Goal: Task Accomplishment & Management: Manage account settings

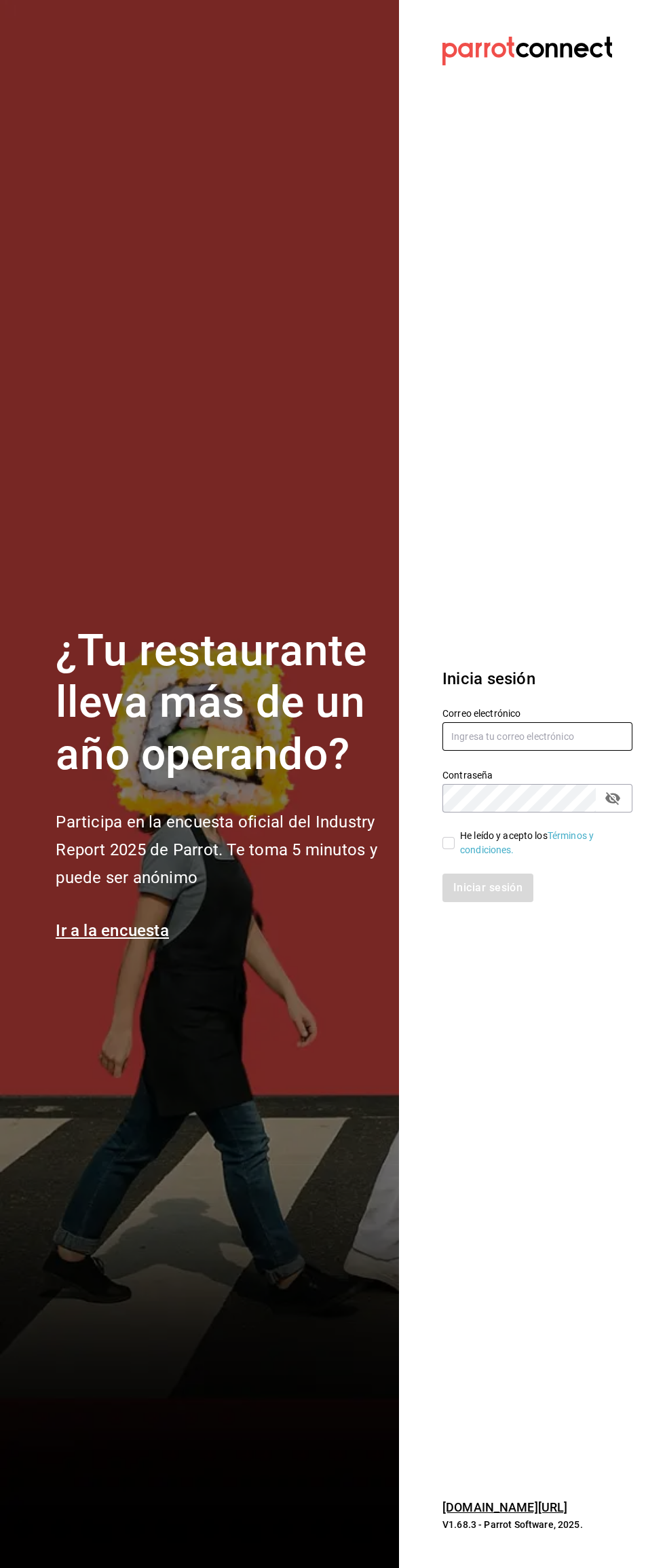
click at [567, 735] on input "text" at bounding box center [537, 736] width 190 height 28
type input "[EMAIL_ADDRESS][DOMAIN_NAME]"
click at [449, 842] on input "He leído y acepto los Términos y condiciones." at bounding box center [449, 843] width 12 height 12
checkbox input "true"
click at [494, 893] on button "Iniciar sesión" at bounding box center [489, 887] width 92 height 28
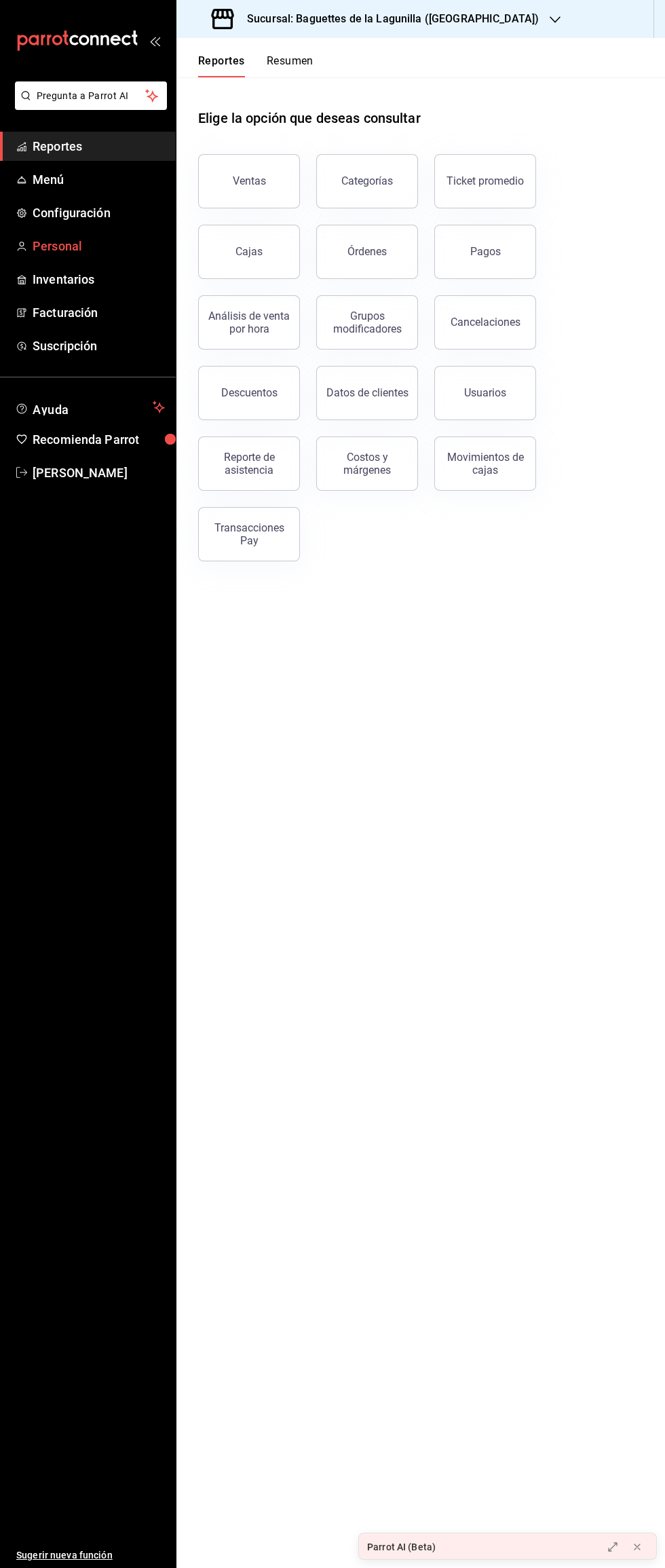
click at [119, 244] on span "Personal" at bounding box center [98, 246] width 132 height 19
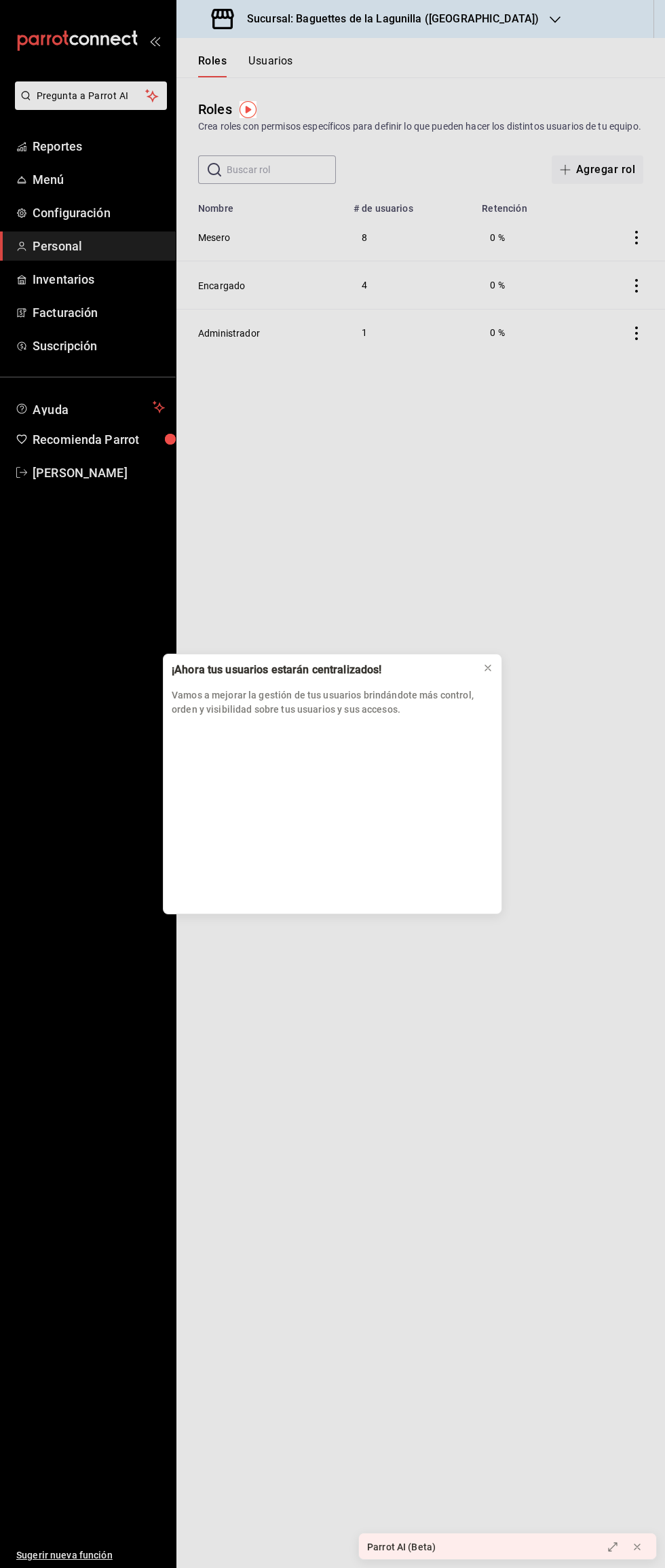
click at [485, 694] on p "Vamos a mejorar la gestión de tus usuarios brindándote más control, orden y vis…" at bounding box center [333, 702] width 322 height 28
click at [492, 667] on icon at bounding box center [488, 668] width 11 height 11
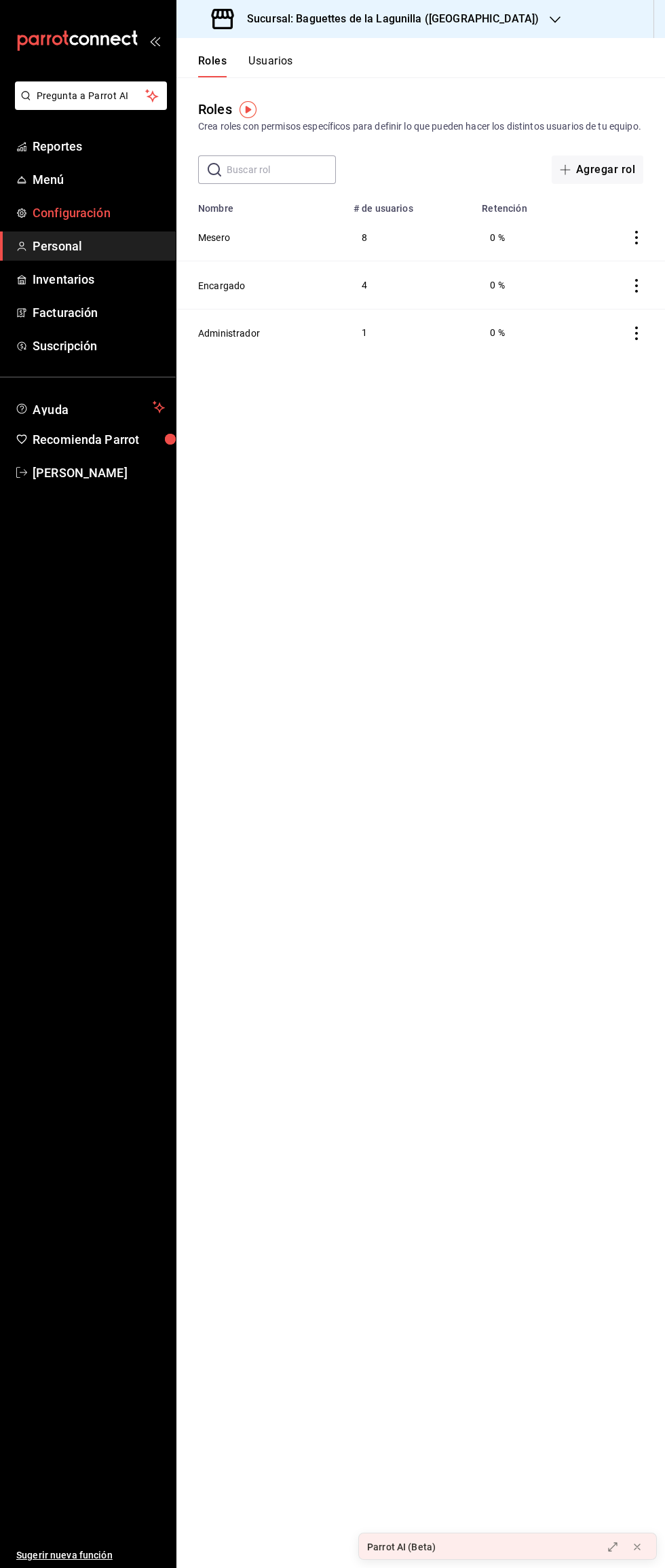
click at [122, 211] on span "Configuración" at bounding box center [98, 213] width 132 height 19
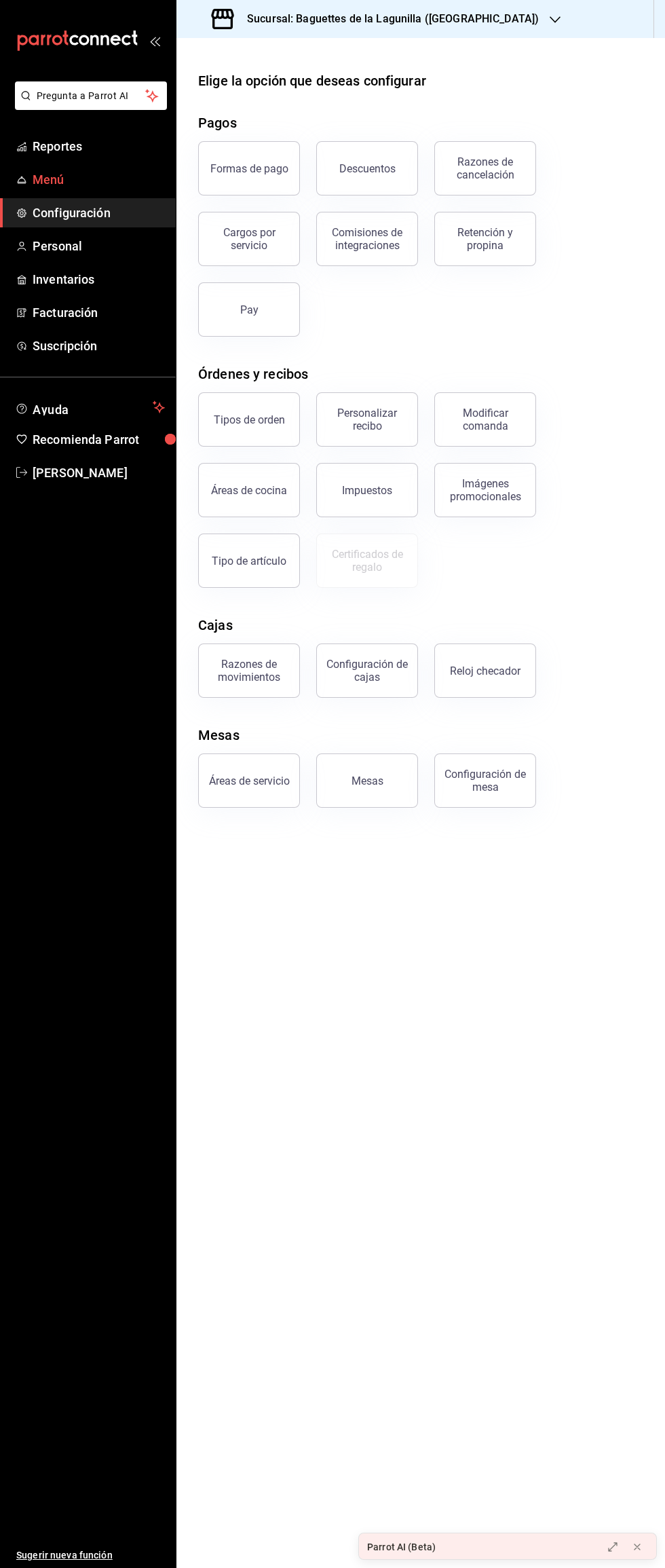
click at [136, 182] on span "Menú" at bounding box center [98, 180] width 132 height 19
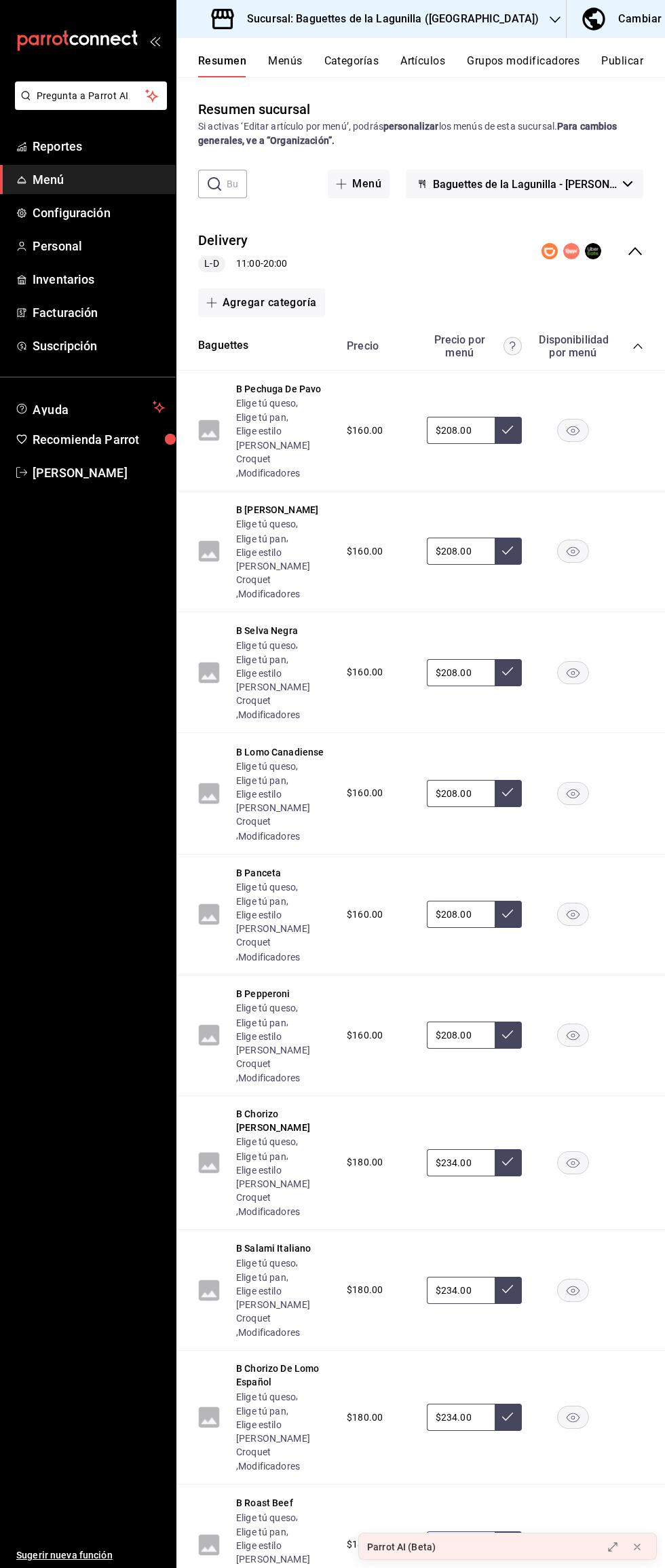
click at [637, 271] on div "Delivery L-D 11:00 - 20:00" at bounding box center [421, 251] width 489 height 63
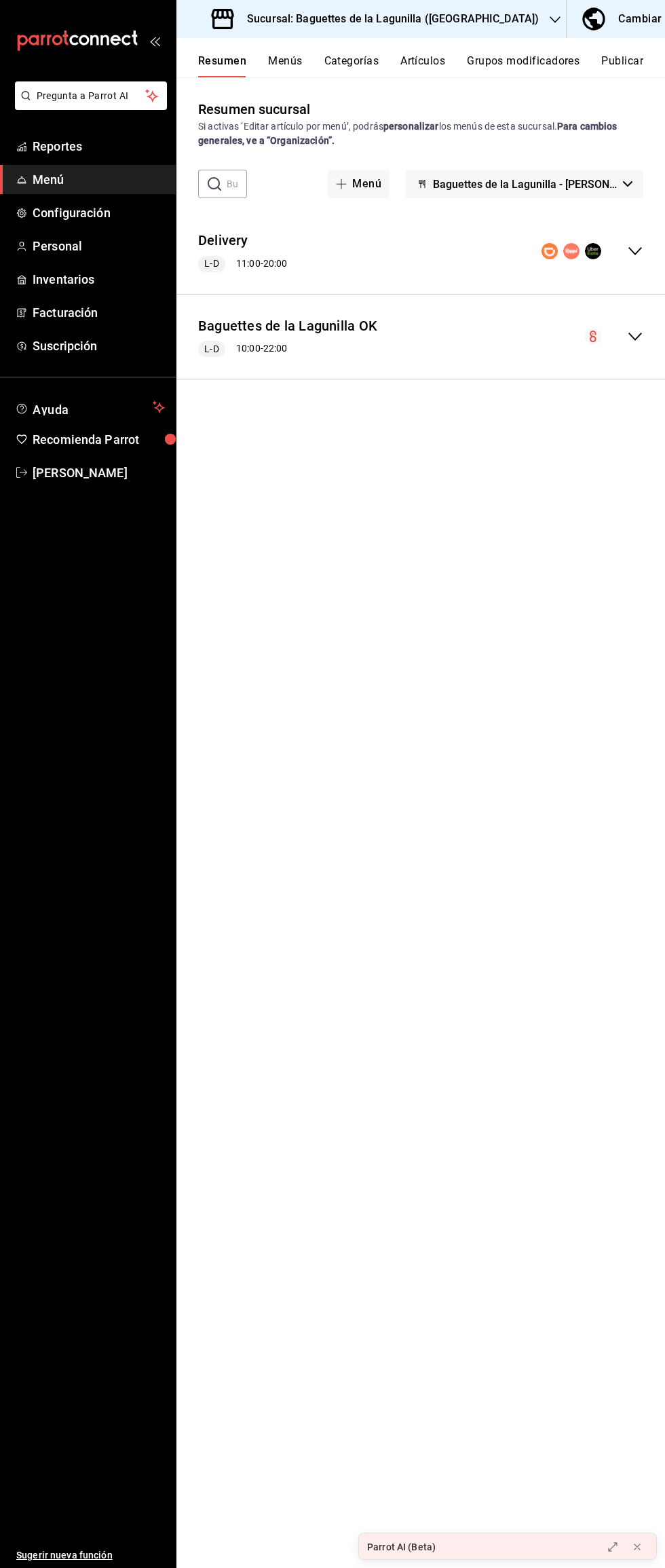
click at [471, 344] on div "Baguettes de la Lagunilla OK L-D 10:00 - 22:00" at bounding box center [421, 337] width 489 height 63
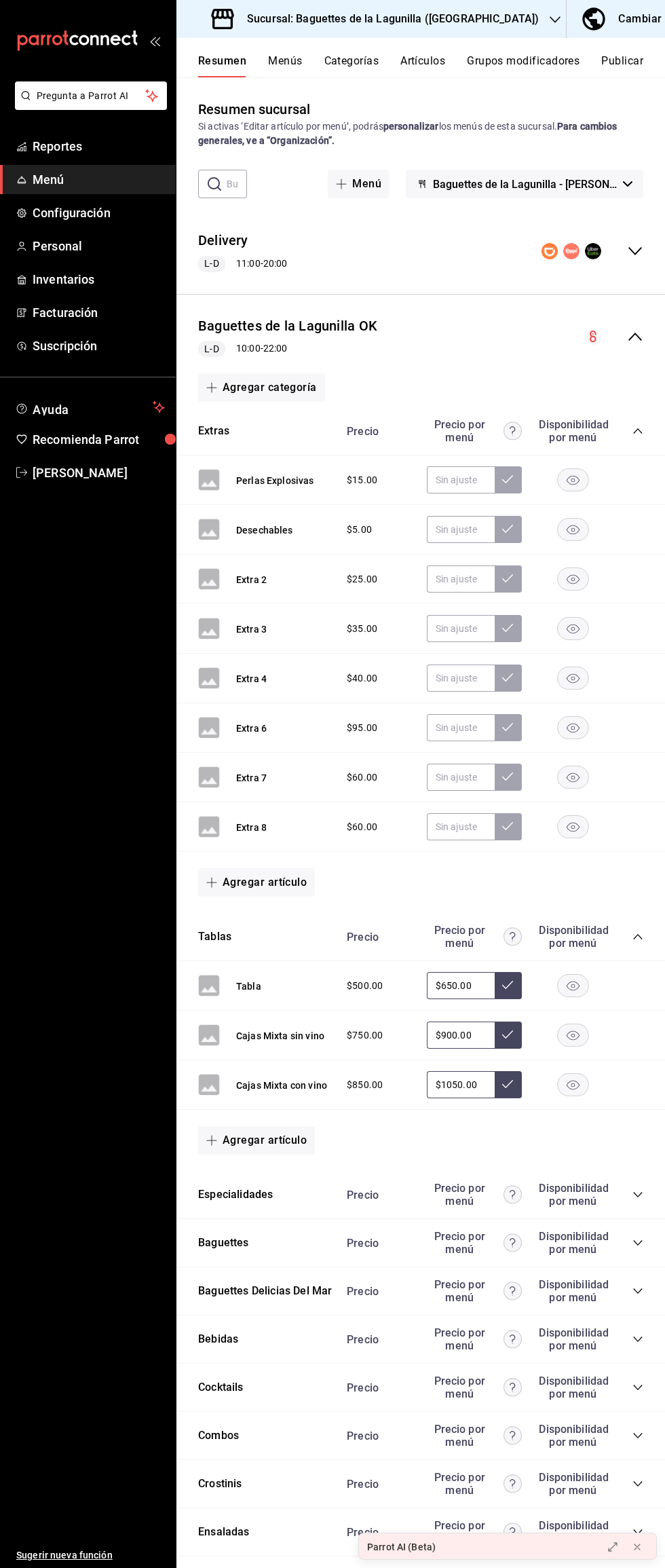
click at [301, 280] on div "Delivery L-D 11:00 - 20:00" at bounding box center [421, 251] width 489 height 63
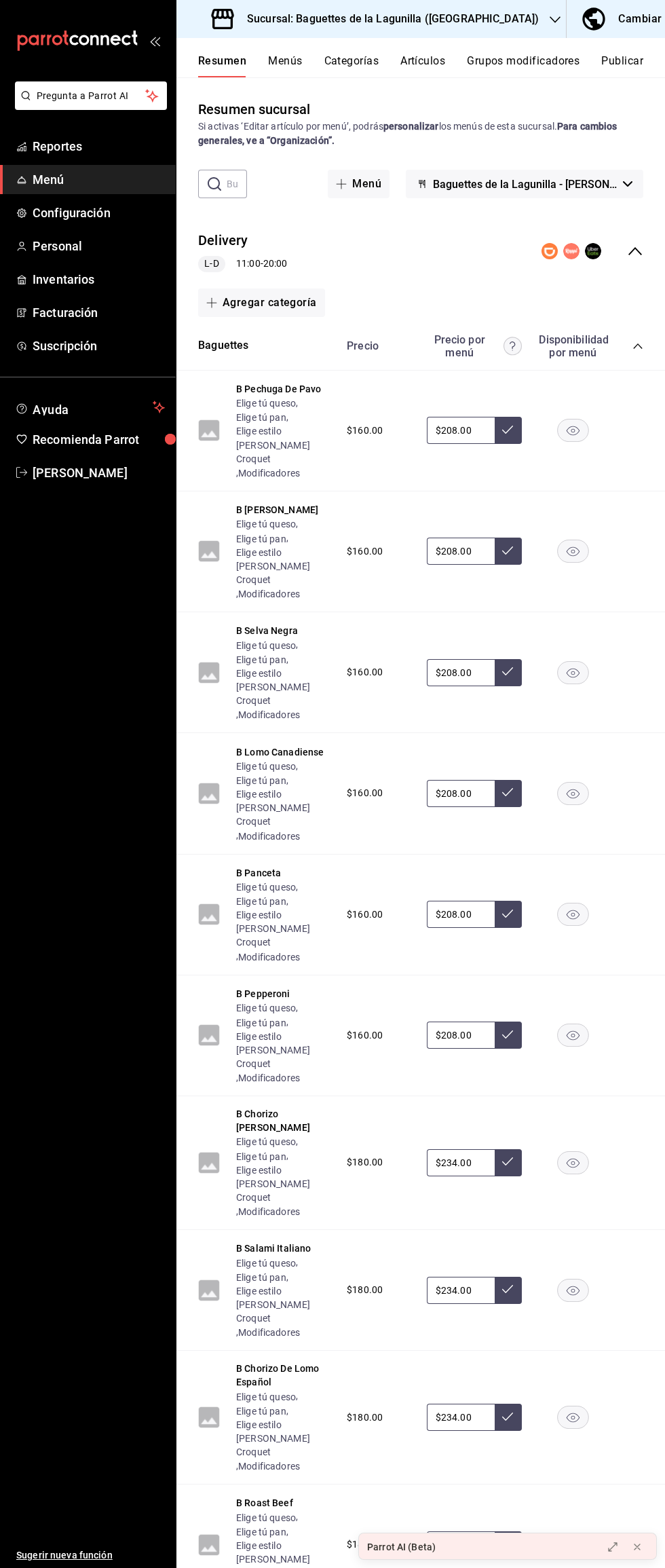
click at [383, 263] on div "Delivery L-D 11:00 - 20:00" at bounding box center [421, 251] width 489 height 63
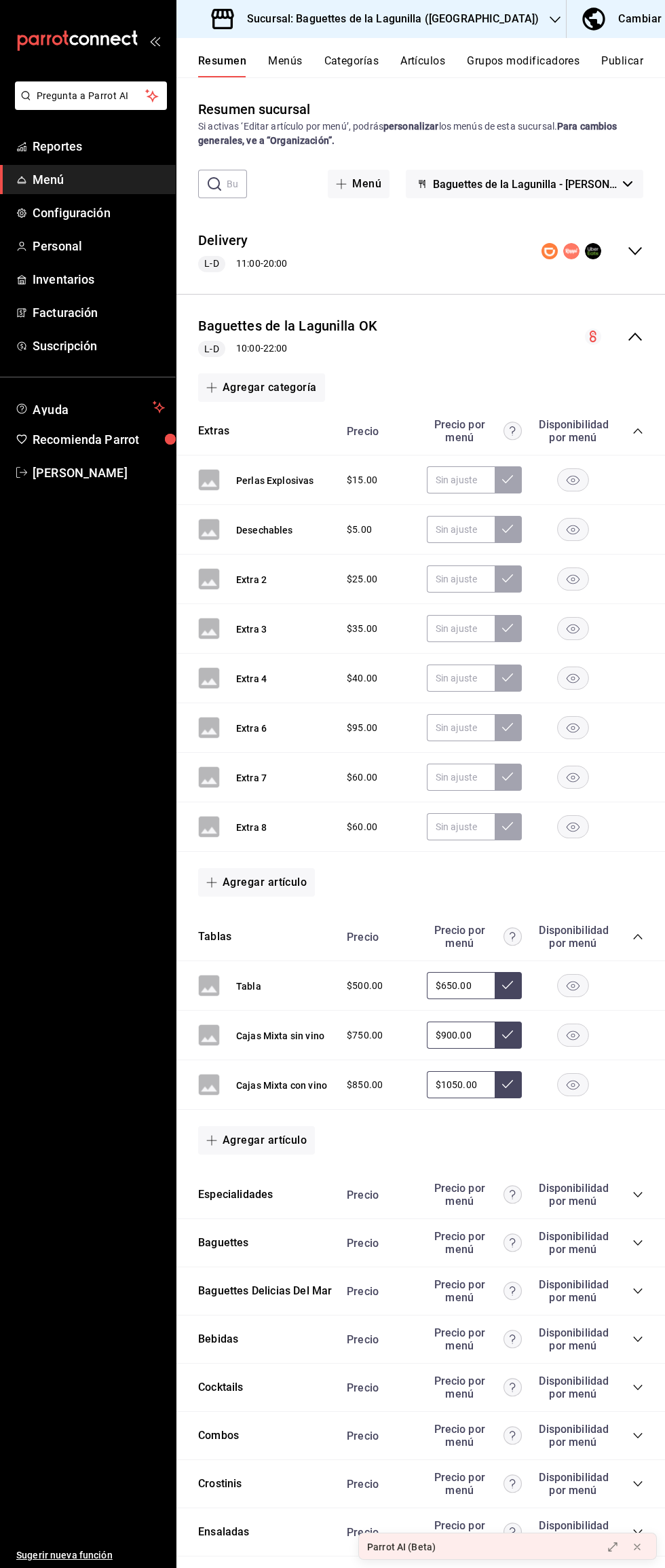
click at [401, 333] on div "Baguettes de la Lagunilla OK L-D 10:00 - 22:00" at bounding box center [421, 337] width 489 height 63
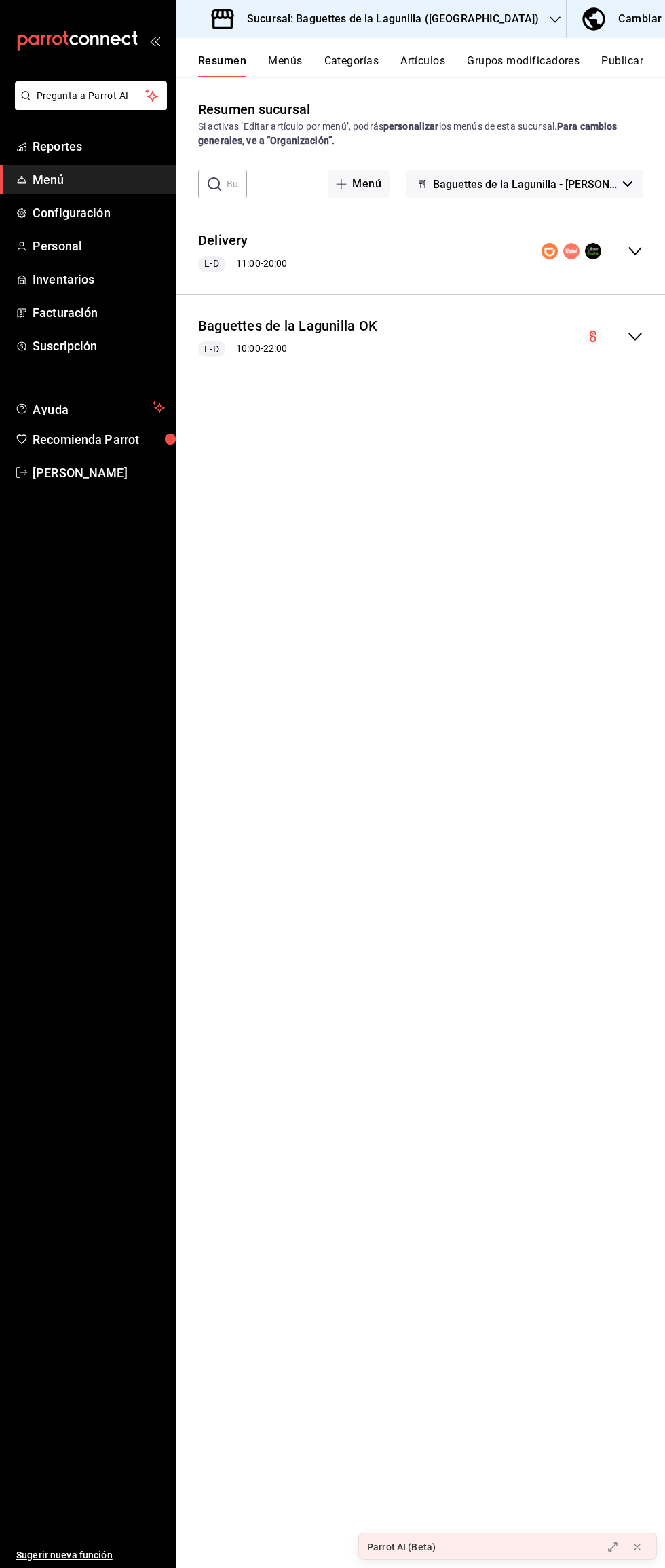
click at [277, 367] on div "Baguettes de la Lagunilla OK L-D 10:00 - 22:00" at bounding box center [421, 337] width 489 height 63
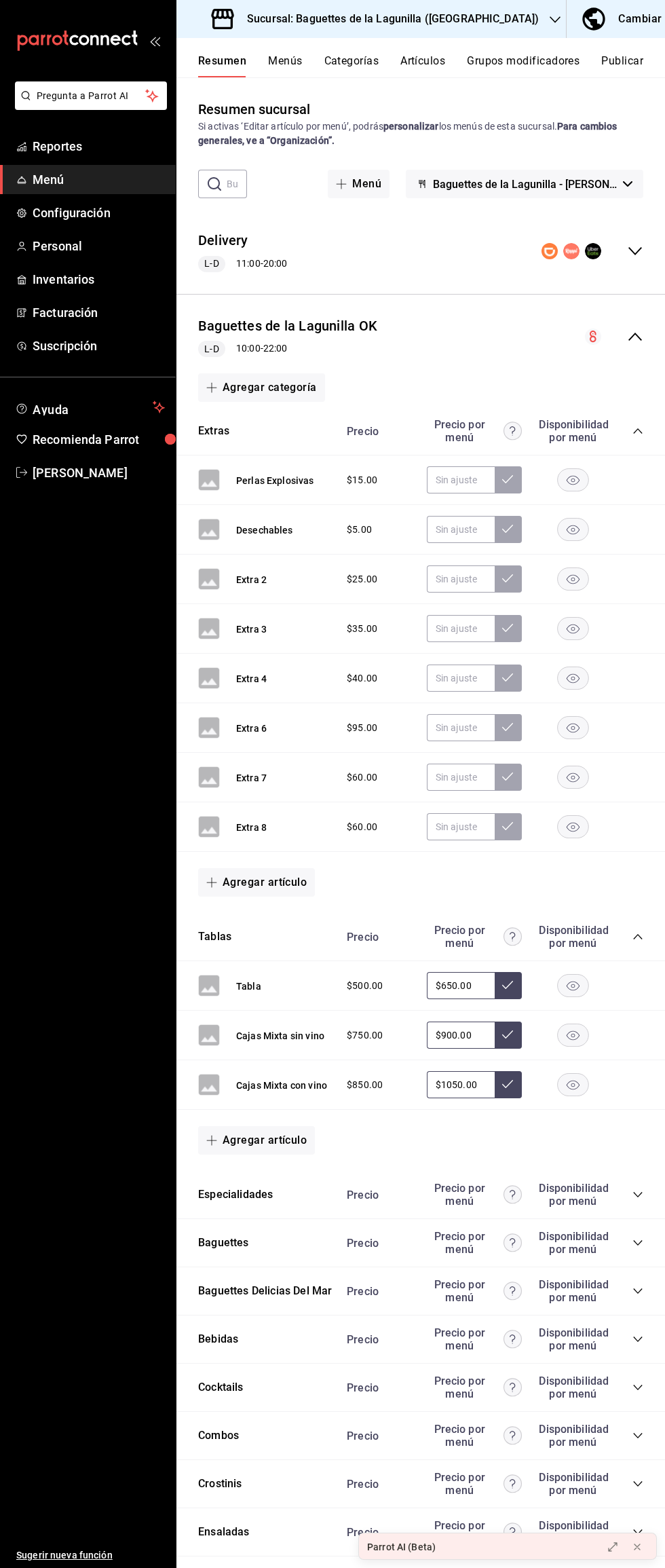
click at [296, 60] on button "Menús" at bounding box center [285, 66] width 34 height 23
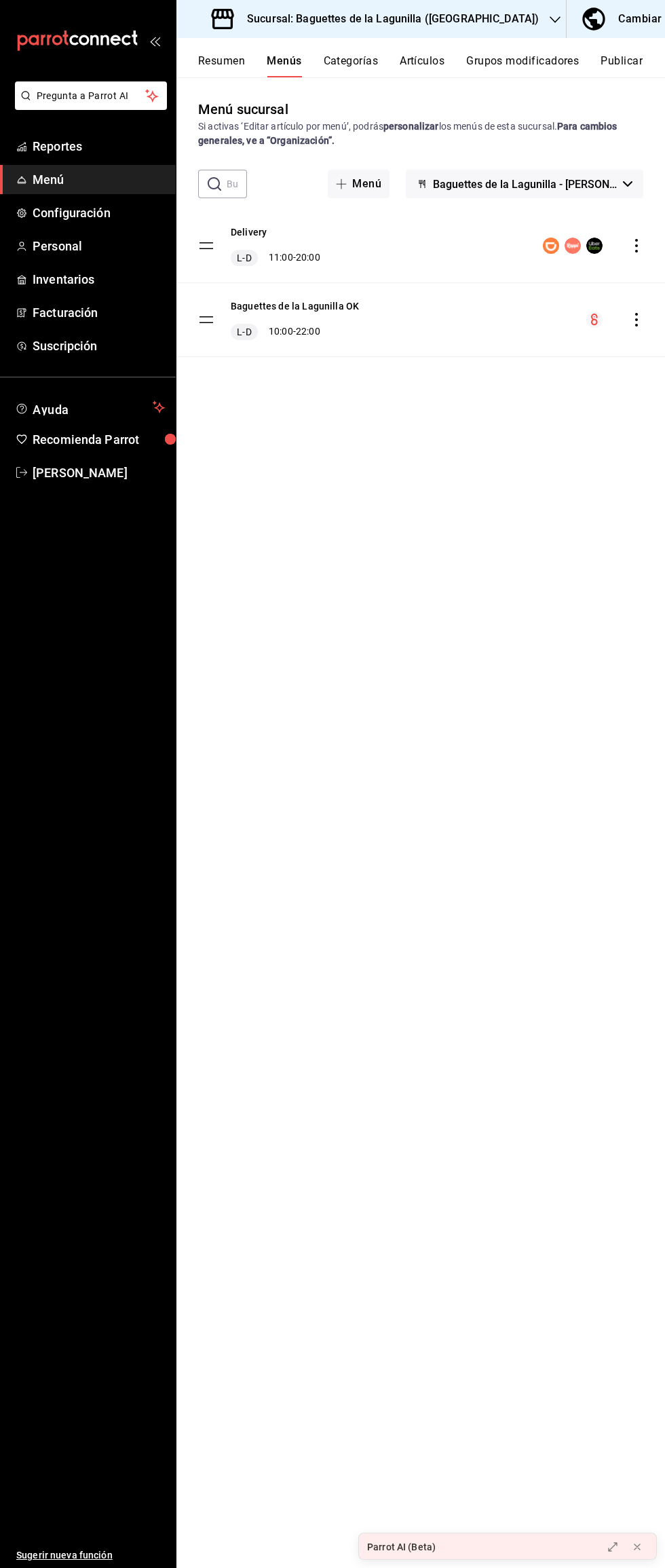
click at [627, 348] on div "Baguettes de la Lagunilla OK L-D 10:00 - 22:00" at bounding box center [421, 319] width 489 height 73
click at [640, 320] on icon "actions" at bounding box center [637, 319] width 14 height 14
click at [640, 323] on div at bounding box center [332, 784] width 665 height 1568
click at [637, 319] on icon "actions" at bounding box center [636, 319] width 3 height 14
click at [511, 353] on span "Editar" at bounding box center [529, 351] width 165 height 14
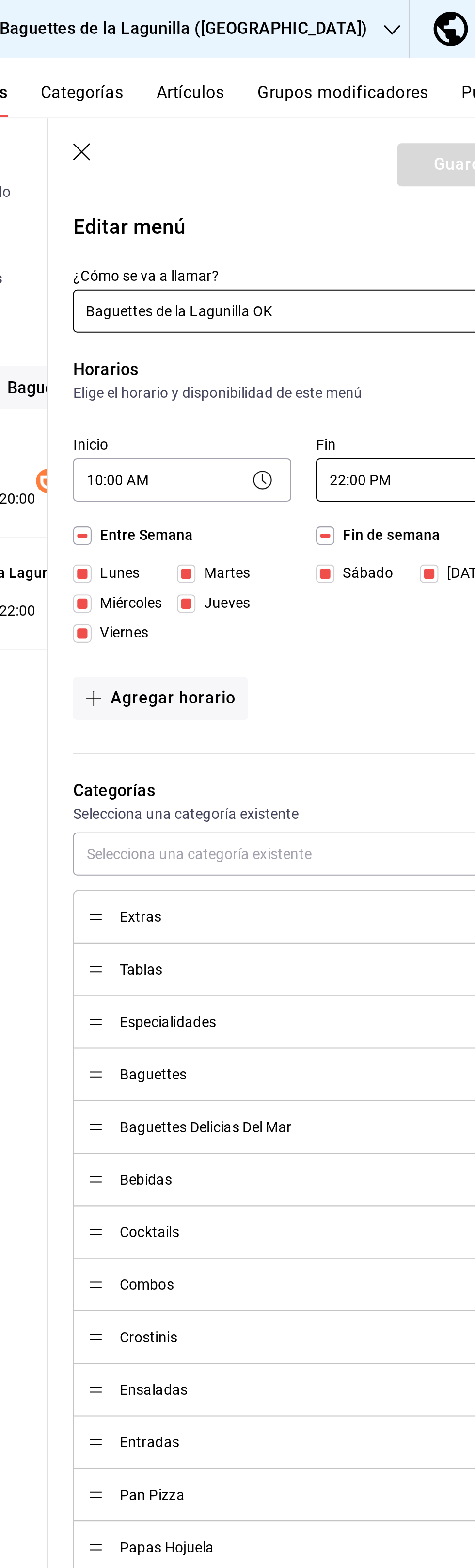
click at [370, 227] on body "Pregunta a Parrot AI Reportes Menú Configuración Personal Inventarios Facturaci…" at bounding box center [237, 784] width 475 height 1568
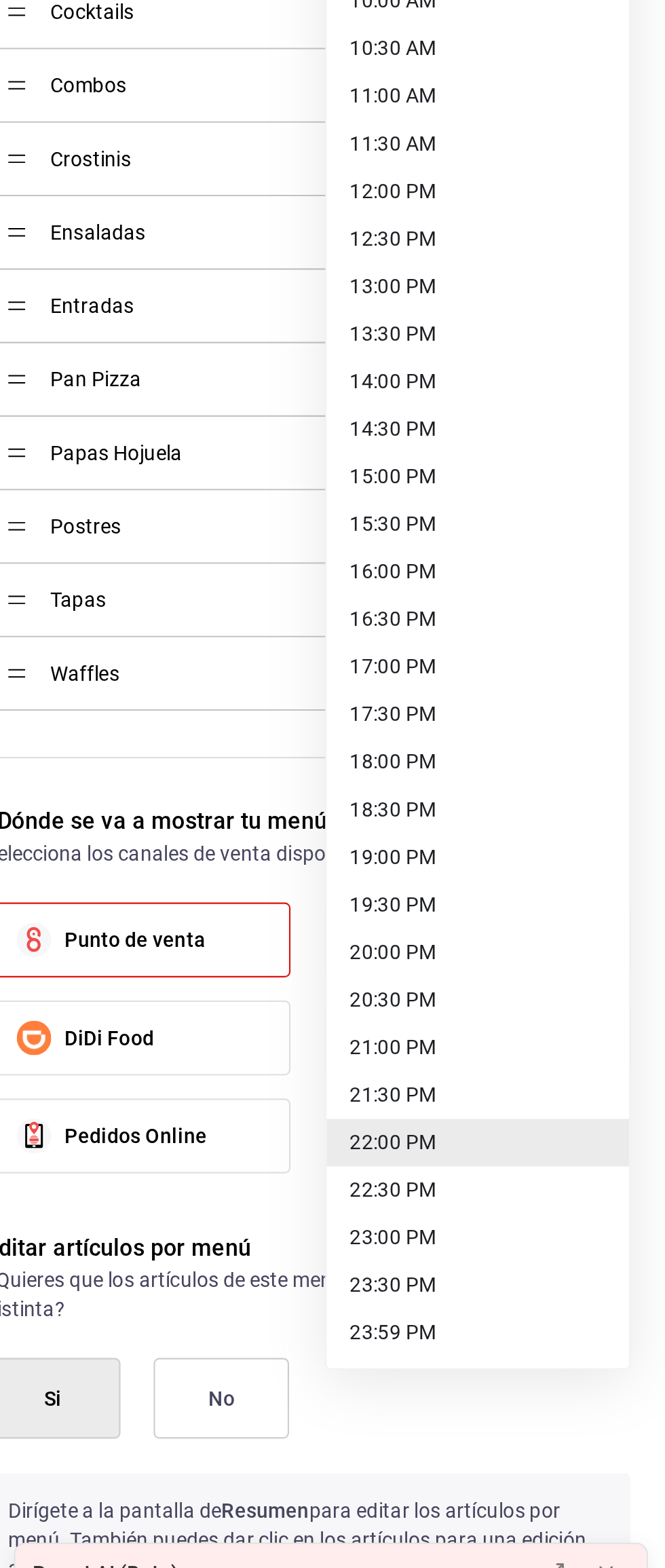
click at [554, 1388] on li "23:00 PM" at bounding box center [576, 1389] width 142 height 22
type input "23:00"
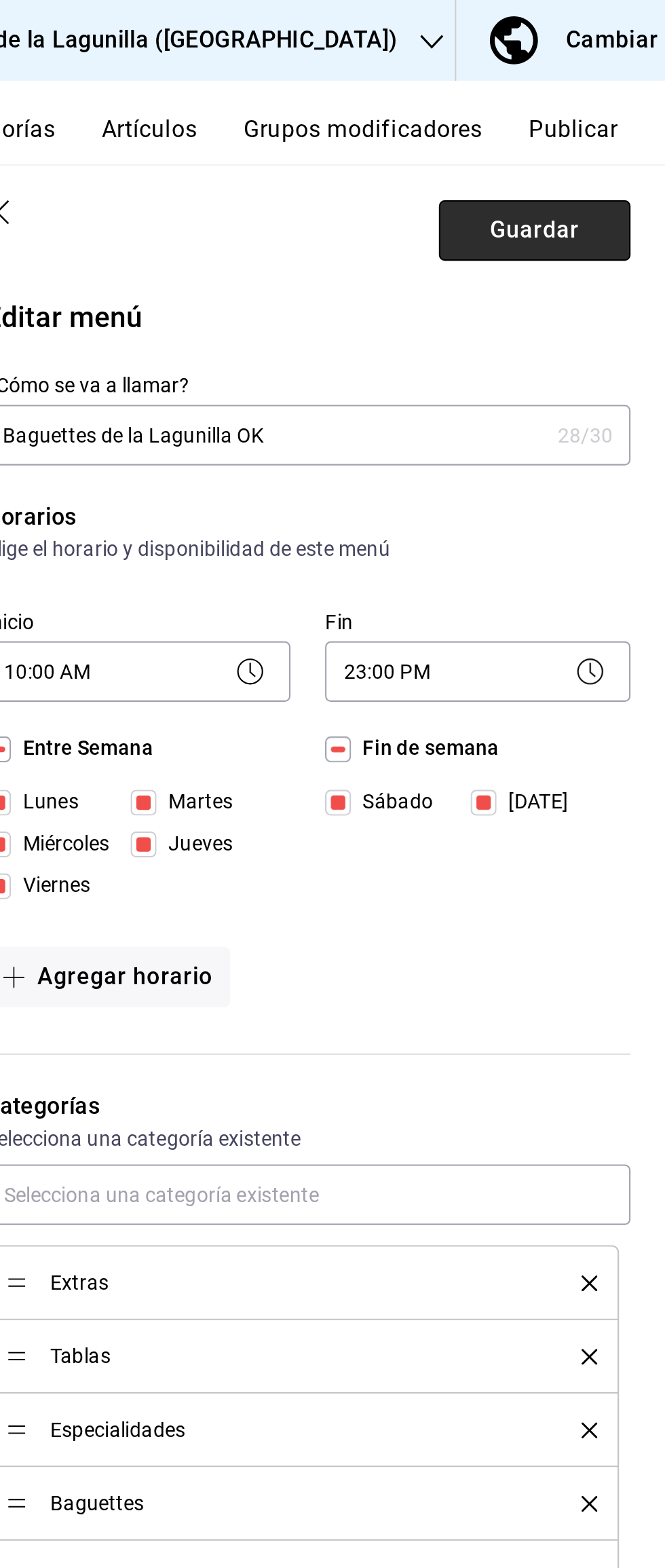
click at [627, 115] on button "Guardar" at bounding box center [604, 108] width 90 height 28
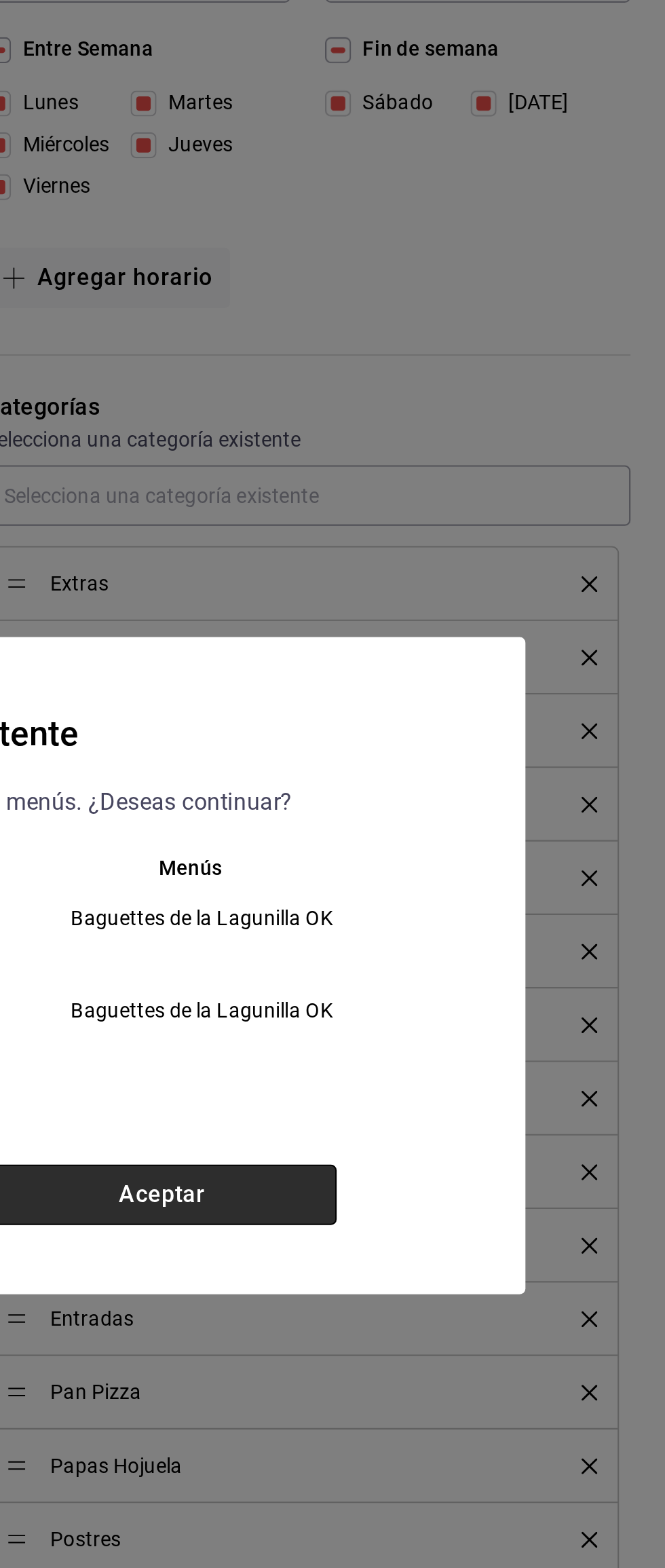
click at [483, 893] on button "Aceptar" at bounding box center [427, 892] width 164 height 28
